Goal: Communication & Community: Answer question/provide support

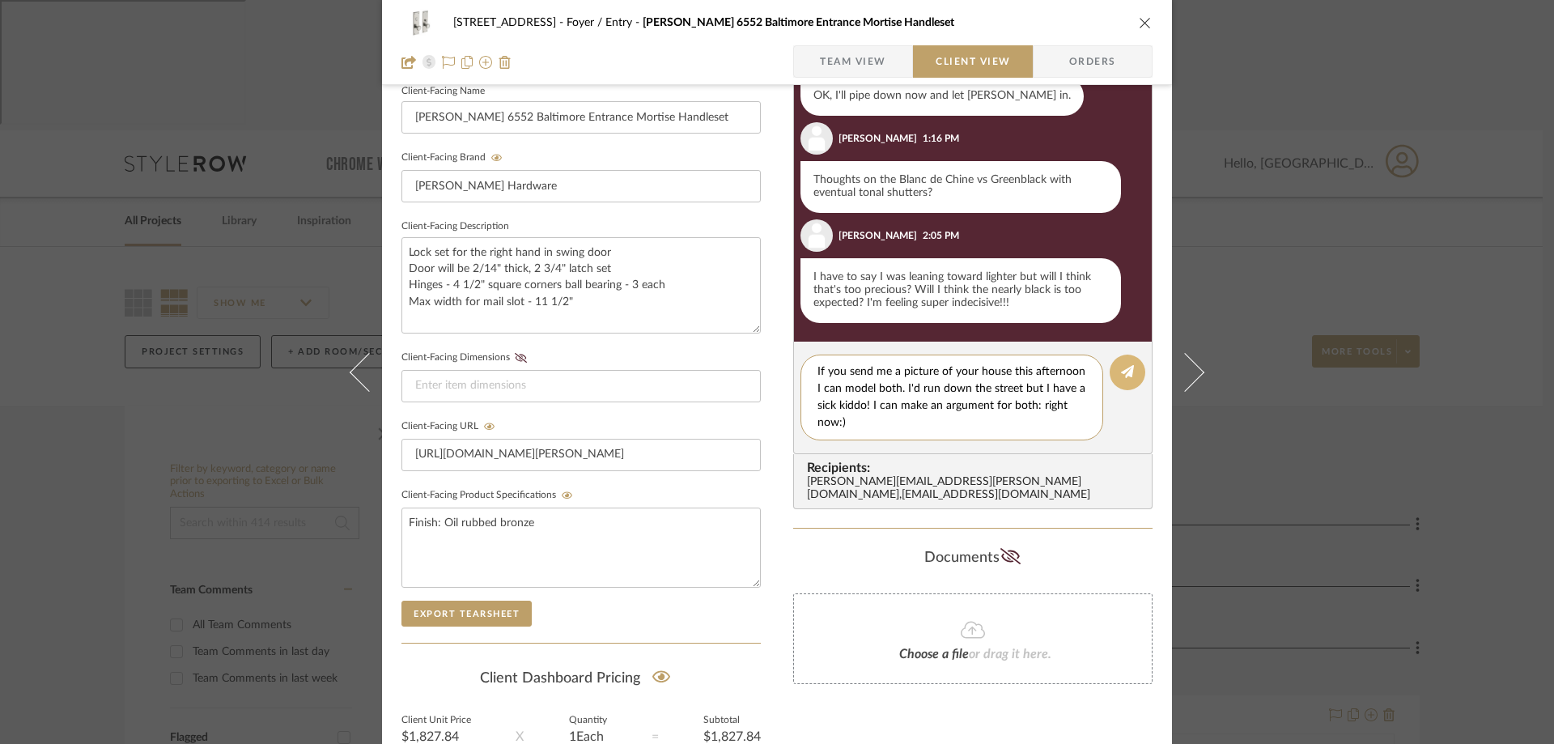
type textarea "If you send me a picture of your house this afternoon I can model both. I'd run…"
click at [1121, 368] on icon at bounding box center [1127, 371] width 13 height 13
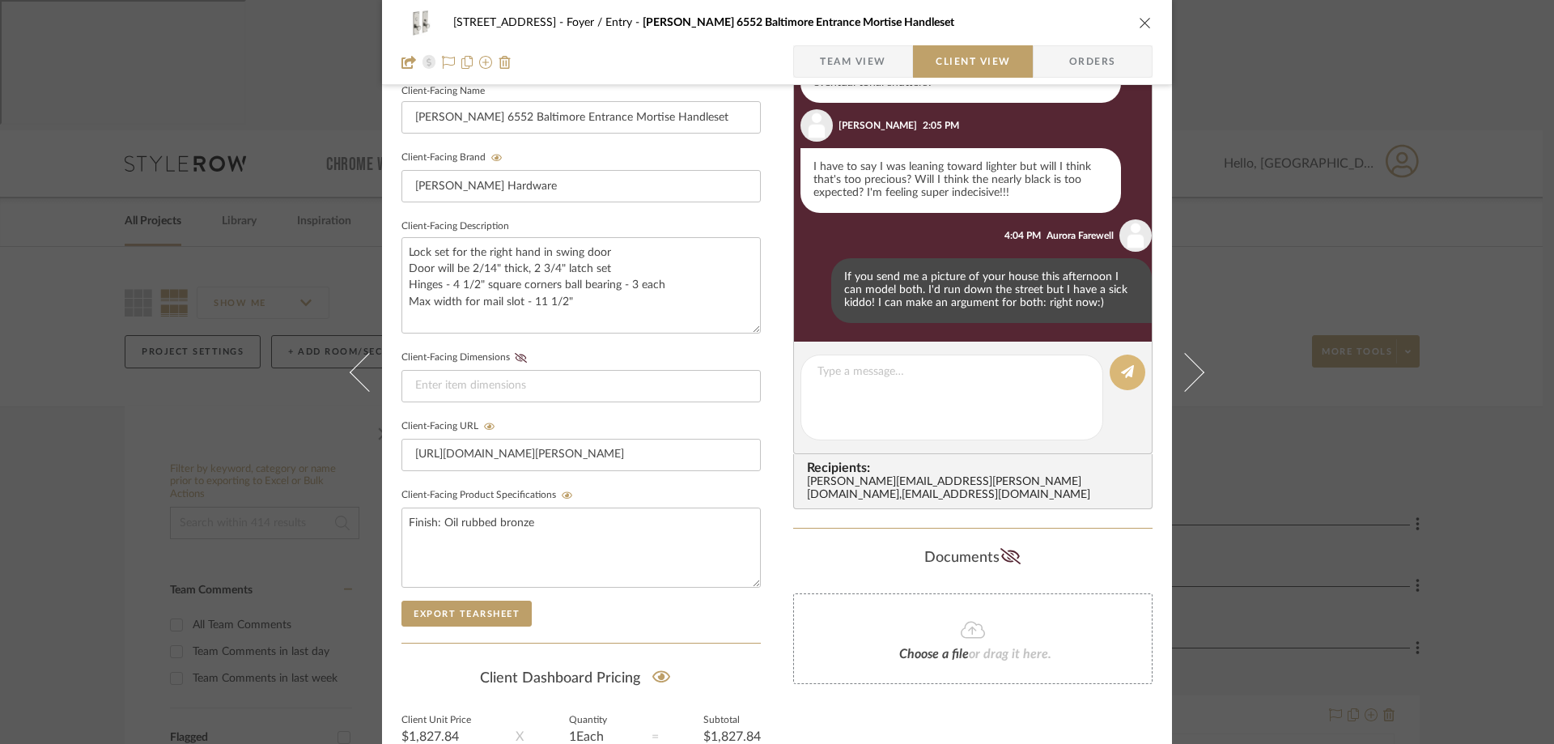
scroll to position [1072, 0]
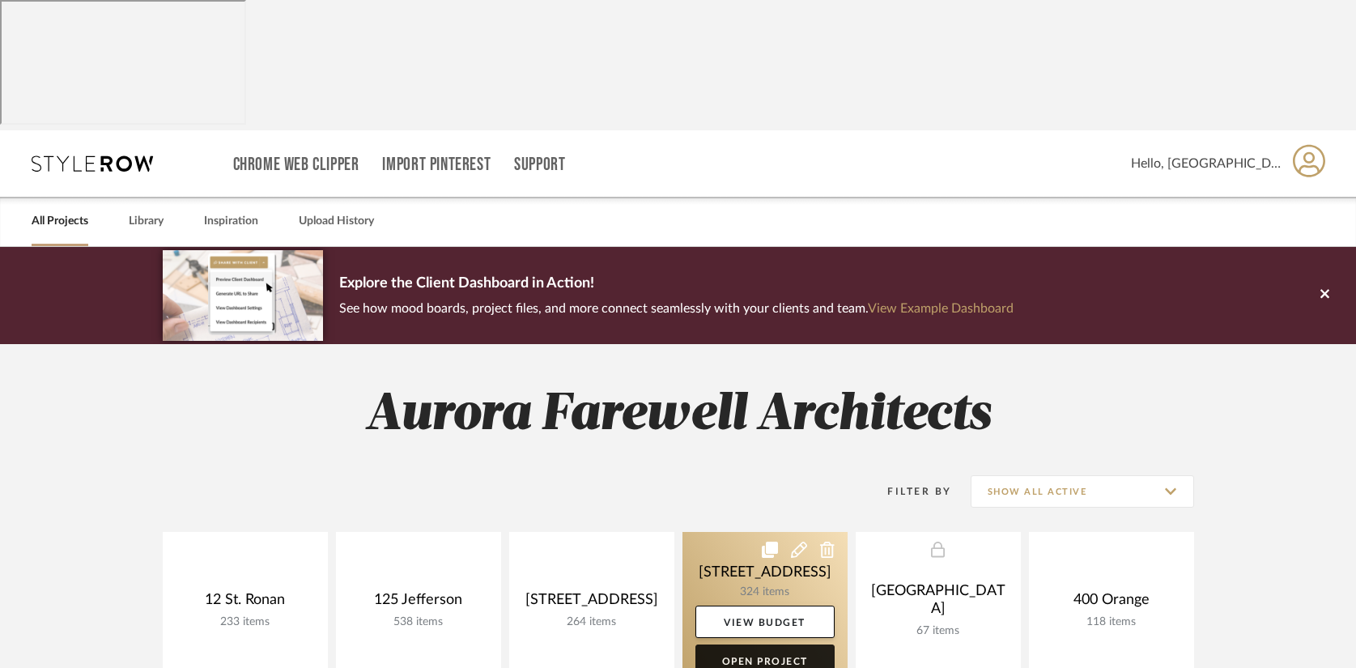
click at [761, 644] on link "Open Project" at bounding box center [764, 660] width 139 height 32
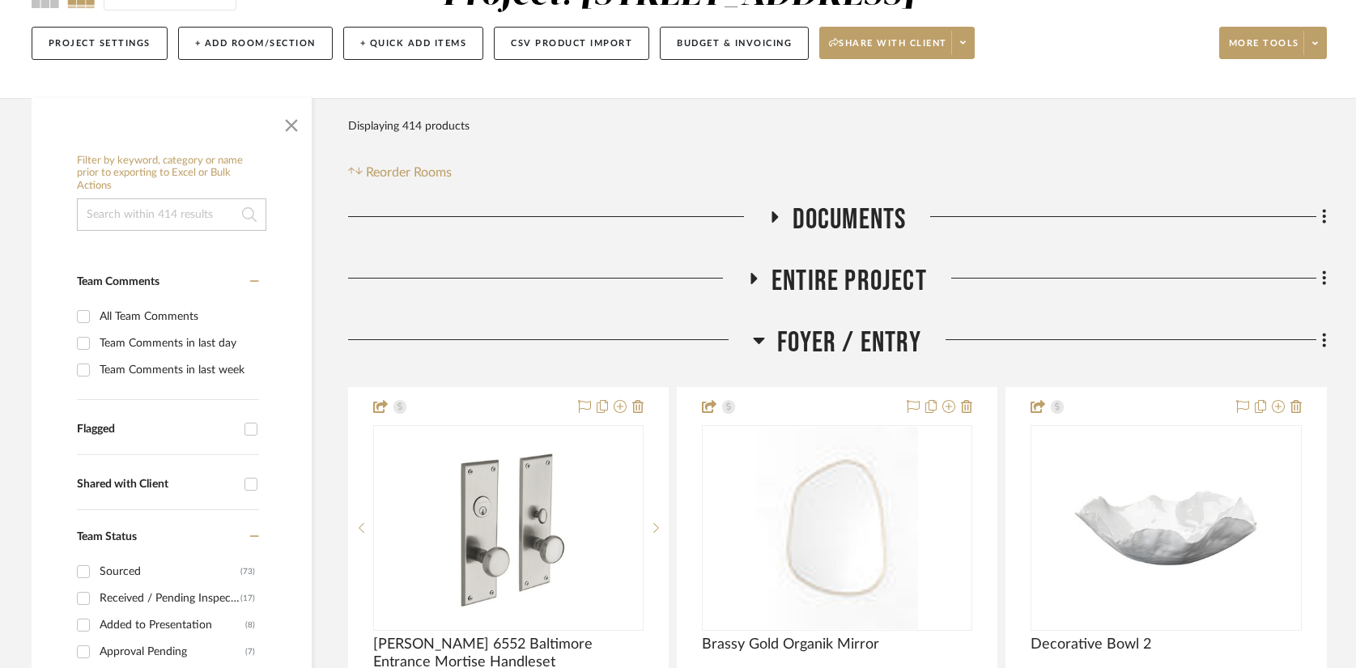
scroll to position [405, 0]
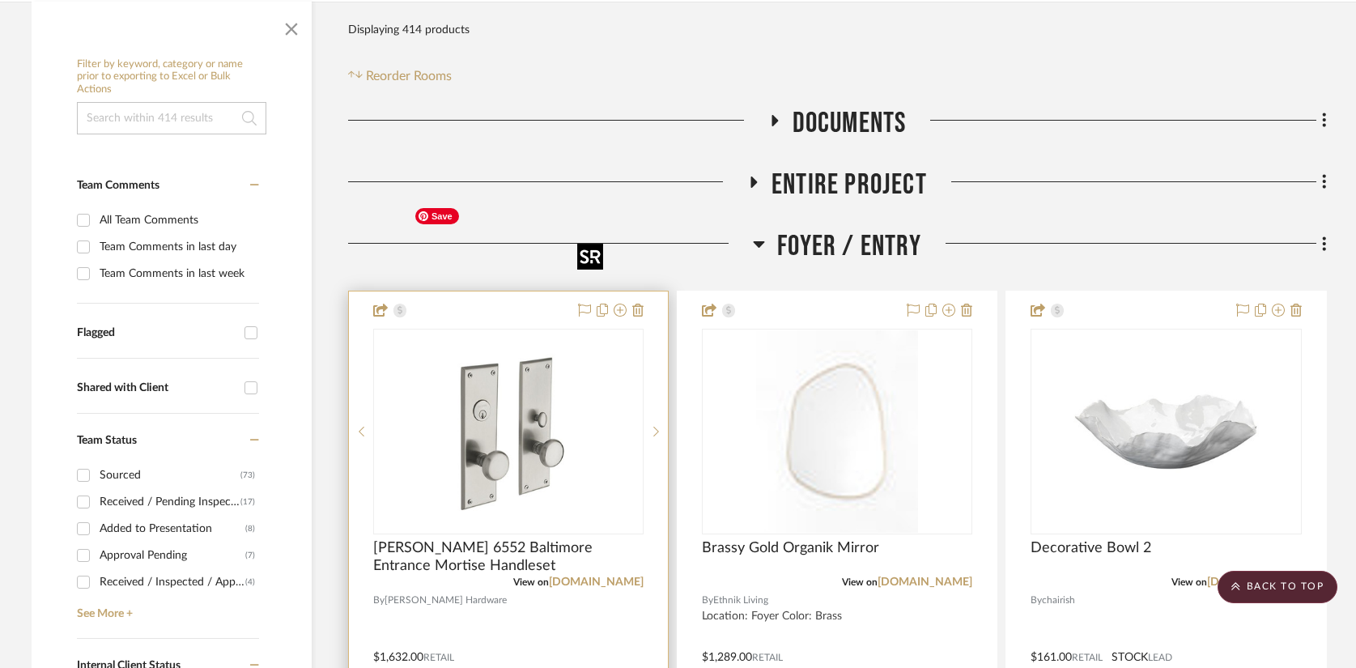
click at [0, 0] on img at bounding box center [0, 0] width 0 height 0
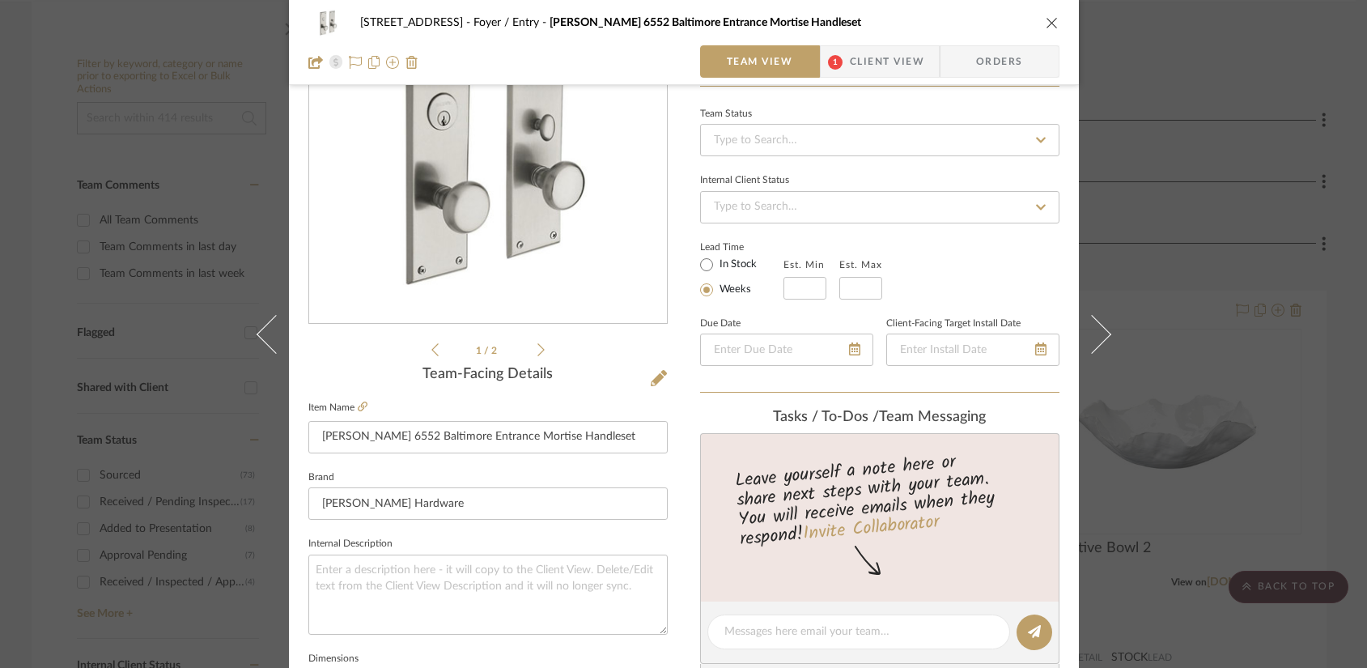
scroll to position [243, 0]
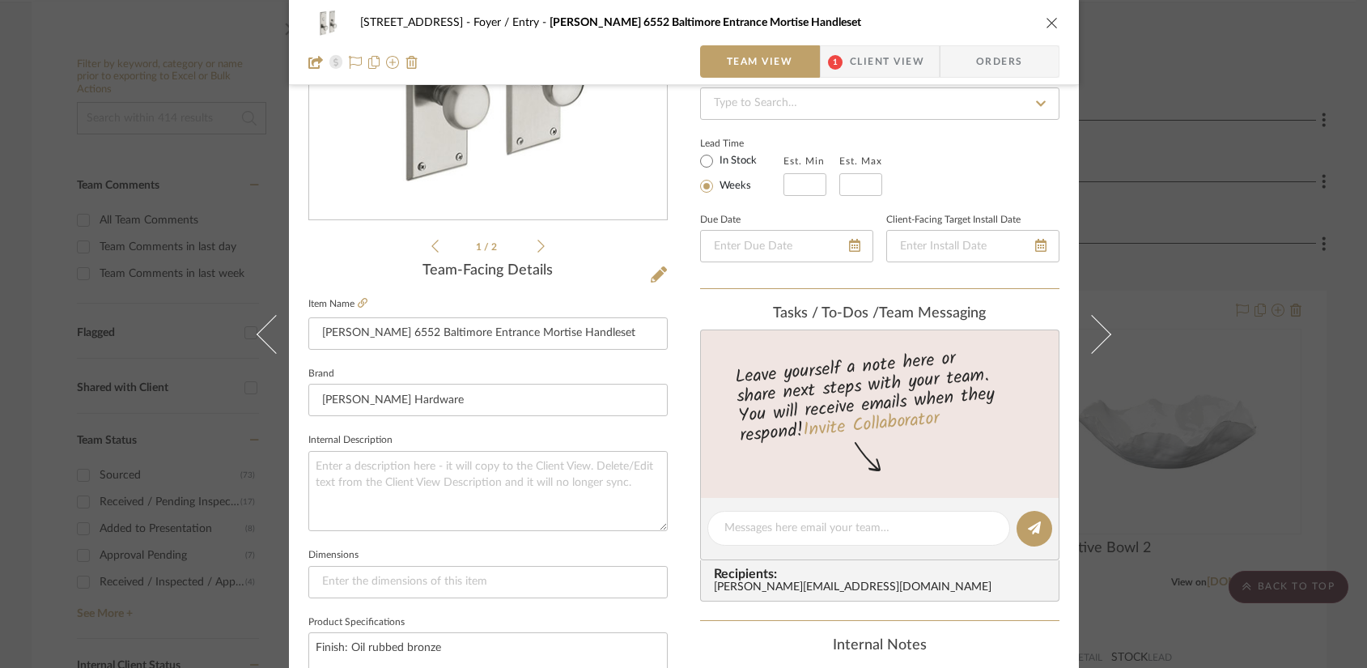
click at [895, 56] on span "Client View" at bounding box center [887, 61] width 74 height 32
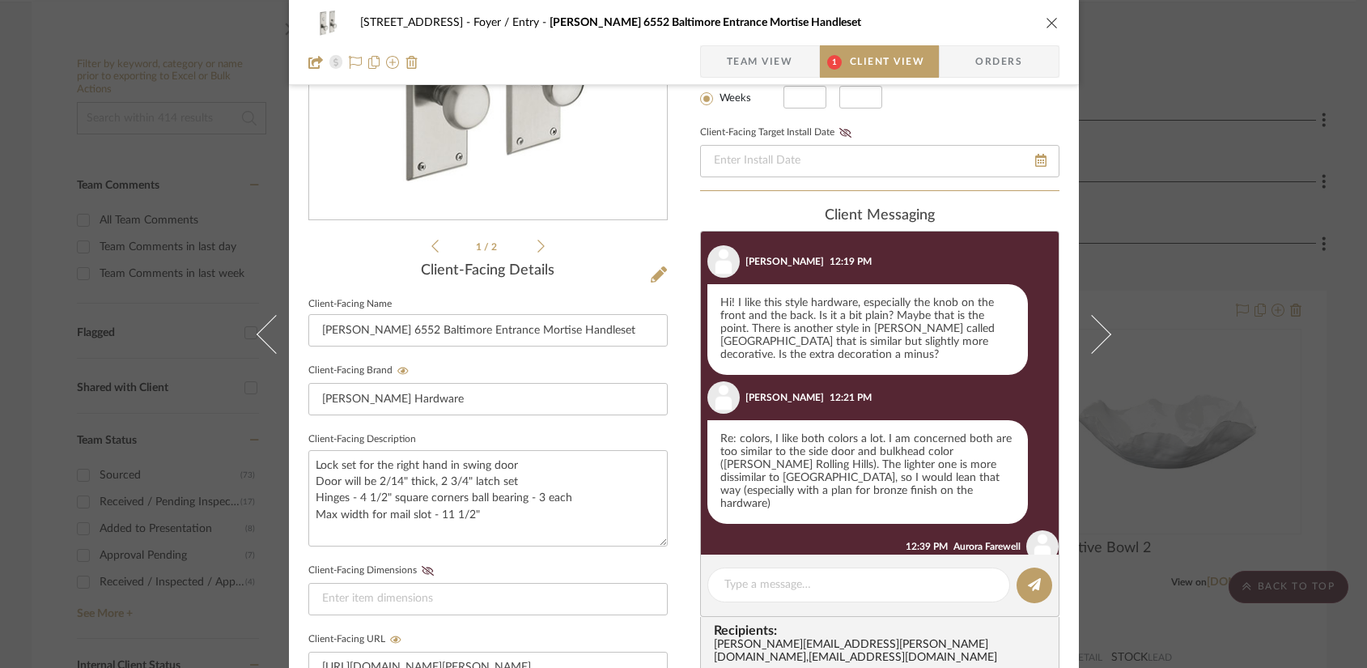
scroll to position [0, 0]
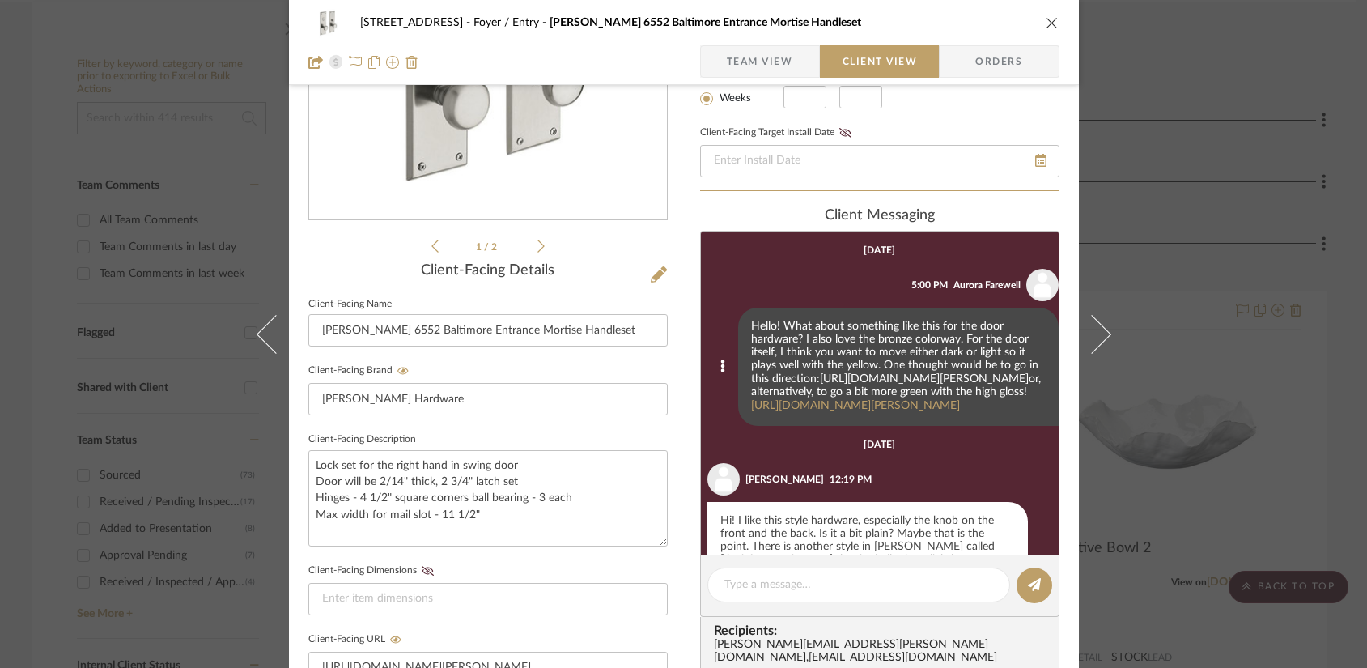
click at [860, 385] on link "[URL][DOMAIN_NAME][PERSON_NAME]" at bounding box center [924, 378] width 209 height 11
